Goal: Task Accomplishment & Management: Complete application form

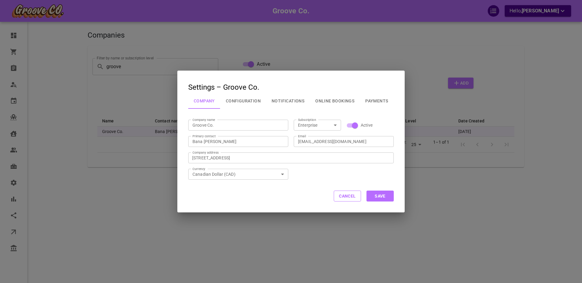
select select "25"
click at [345, 199] on button "Cancel" at bounding box center [347, 196] width 27 height 11
click at [341, 198] on button "Cancel" at bounding box center [347, 196] width 27 height 11
click at [342, 197] on button "Cancel" at bounding box center [347, 196] width 27 height 11
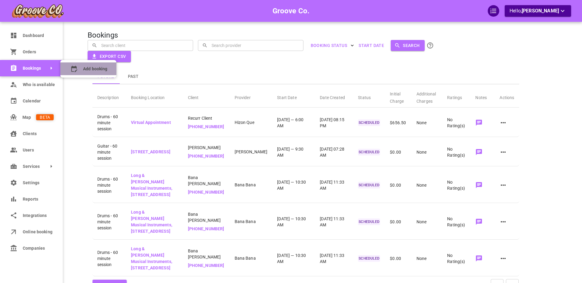
click at [80, 69] on booking "Add booking" at bounding box center [88, 68] width 56 height 13
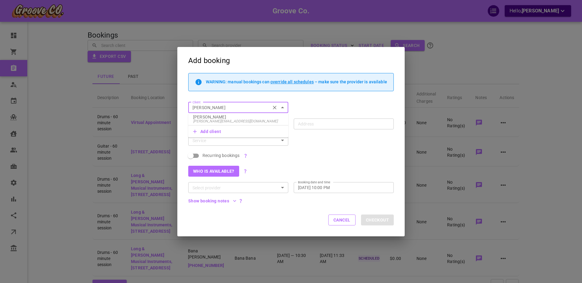
click at [202, 118] on p "[PERSON_NAME]" at bounding box center [238, 117] width 90 height 4
type input "[PERSON_NAME]"
type input "[STREET_ADDRESS]"
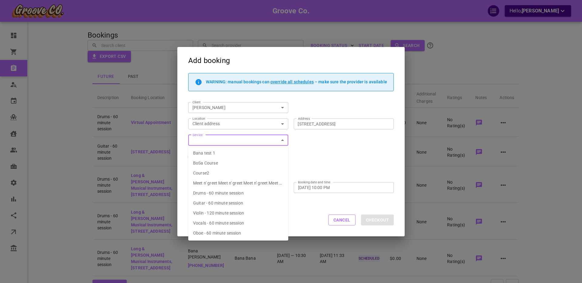
click at [215, 193] on span "Drums - 60 minute session" at bounding box center [218, 193] width 51 height 5
type input "Drums - 60 minute session"
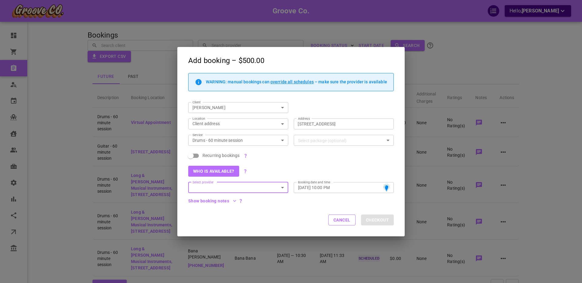
click at [207, 187] on input "Select provider" at bounding box center [233, 188] width 86 height 8
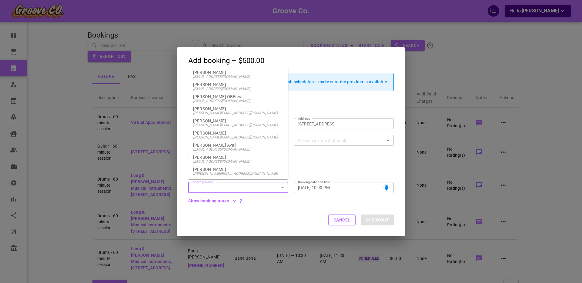
scroll to position [377, 0]
click at [219, 122] on p "[PERSON_NAME]" at bounding box center [238, 120] width 90 height 4
type input "[PERSON_NAME]"
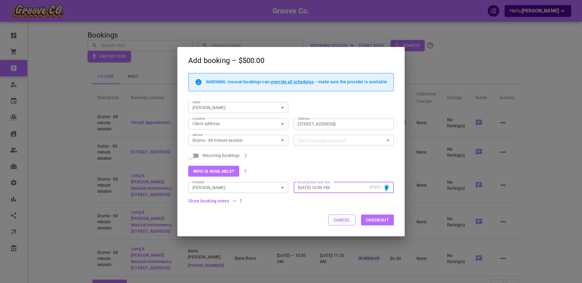
click at [328, 185] on input "[DATE] 10:00 PM" at bounding box center [332, 187] width 69 height 6
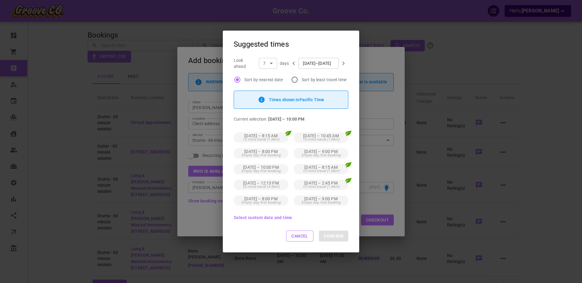
click at [296, 235] on button "Cancel" at bounding box center [299, 236] width 27 height 11
